Goal: Task Accomplishment & Management: Manage account settings

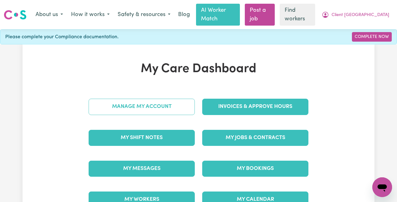
click at [150, 99] on link "Manage My Account" at bounding box center [142, 107] width 106 height 16
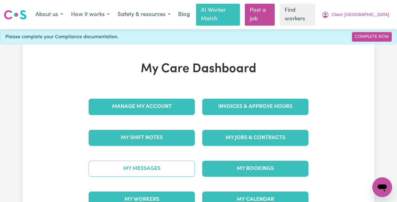
click at [135, 161] on link "My Messages" at bounding box center [142, 169] width 106 height 16
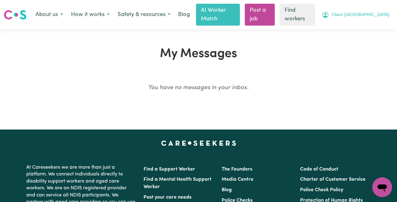
click at [373, 12] on span "Client [GEOGRAPHIC_DATA]" at bounding box center [361, 15] width 58 height 7
click at [360, 37] on link "Logout" at bounding box center [368, 40] width 49 height 12
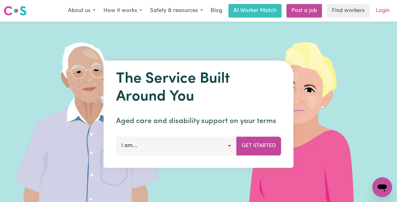
click at [384, 7] on link "Login" at bounding box center [382, 11] width 21 height 14
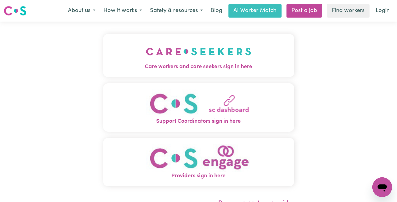
click at [115, 60] on button "Care workers and care seekers sign in here" at bounding box center [198, 55] width 191 height 43
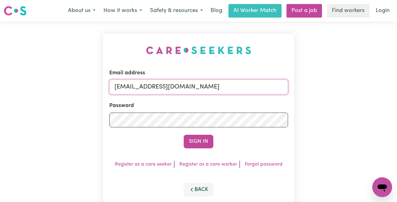
click at [250, 90] on input "[EMAIL_ADDRESS][DOMAIN_NAME]" at bounding box center [198, 87] width 179 height 15
drag, startPoint x: 281, startPoint y: 89, endPoint x: 148, endPoint y: 89, distance: 133.4
click at [148, 89] on input "[EMAIL_ADDRESS][DOMAIN_NAME]" at bounding box center [198, 87] width 179 height 15
paste input "[EMAIL_ADDRESS][DOMAIN_NAME]"
type input "[EMAIL_ADDRESS][DOMAIN_NAME]"
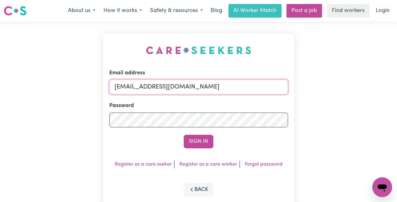
click at [184, 135] on button "Sign In" at bounding box center [199, 142] width 30 height 14
